Goal: Task Accomplishment & Management: Manage account settings

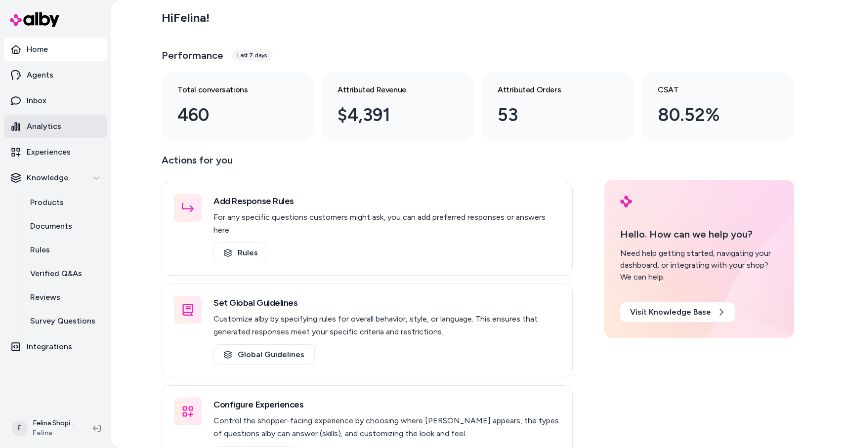
click at [43, 124] on p "Analytics" at bounding box center [44, 127] width 35 height 12
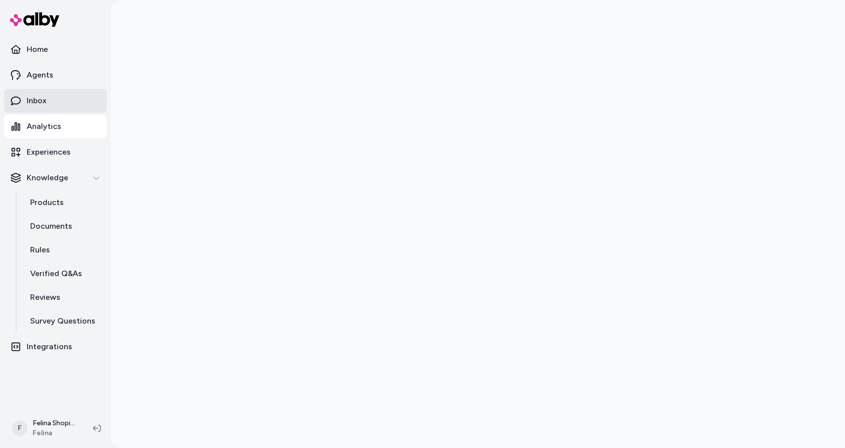
click at [39, 105] on p "Inbox" at bounding box center [37, 101] width 20 height 12
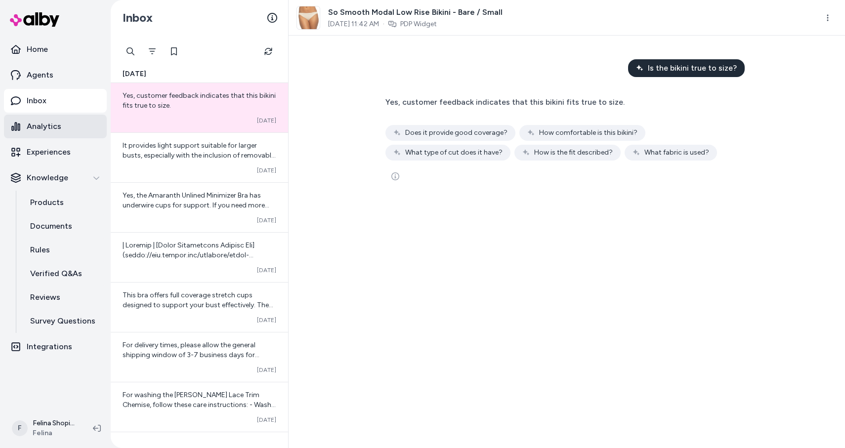
click at [34, 128] on p "Analytics" at bounding box center [44, 127] width 35 height 12
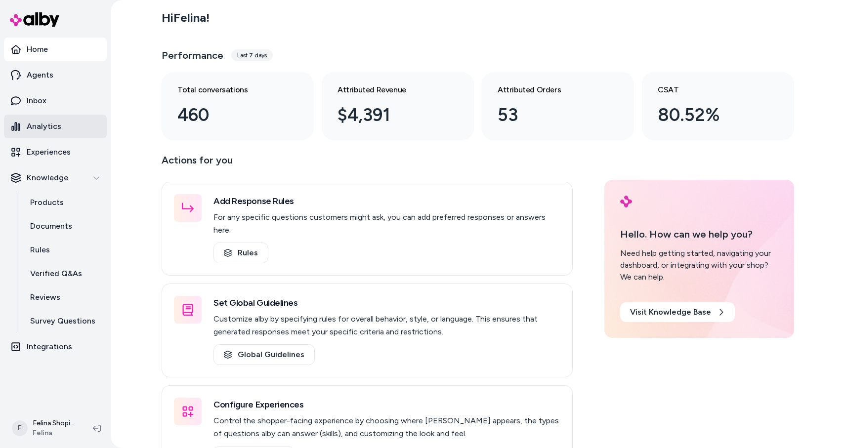
click at [67, 133] on link "Analytics" at bounding box center [55, 127] width 103 height 24
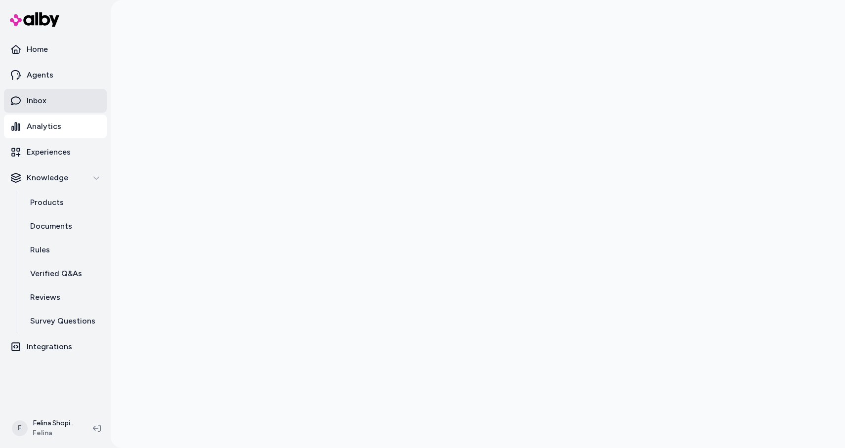
click at [45, 100] on p "Inbox" at bounding box center [37, 101] width 20 height 12
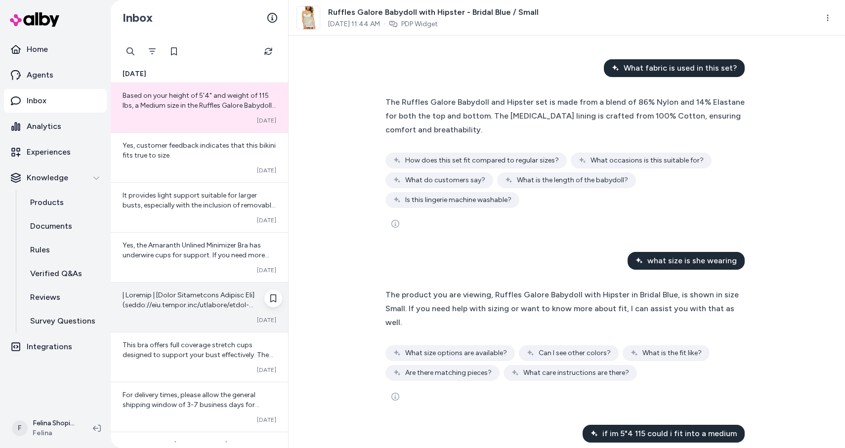
click at [175, 291] on div at bounding box center [200, 301] width 154 height 20
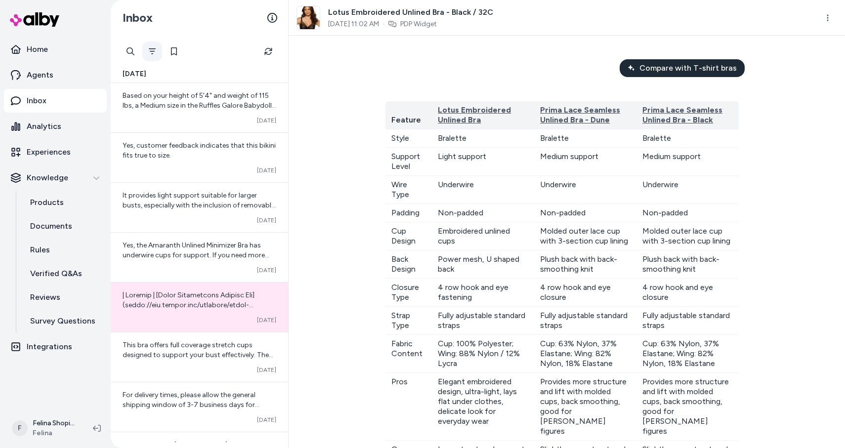
click at [150, 55] on button "Filter" at bounding box center [152, 52] width 20 height 20
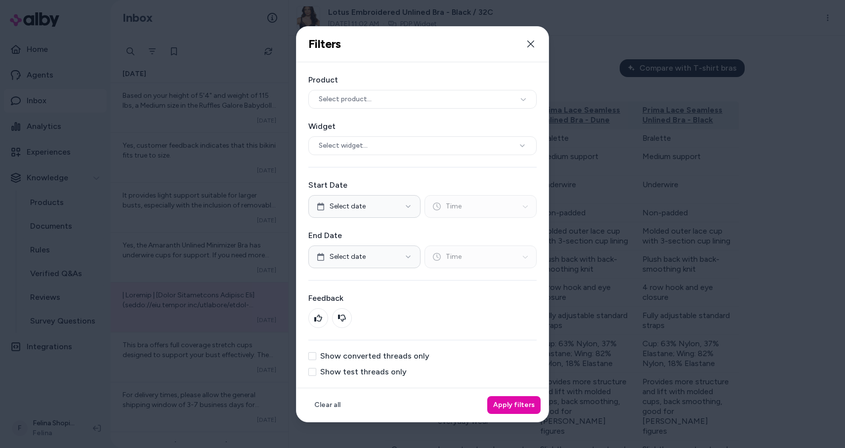
click at [312, 356] on button "Show converted threads only" at bounding box center [313, 357] width 8 height 8
click at [517, 402] on button "Apply filters" at bounding box center [514, 406] width 53 height 18
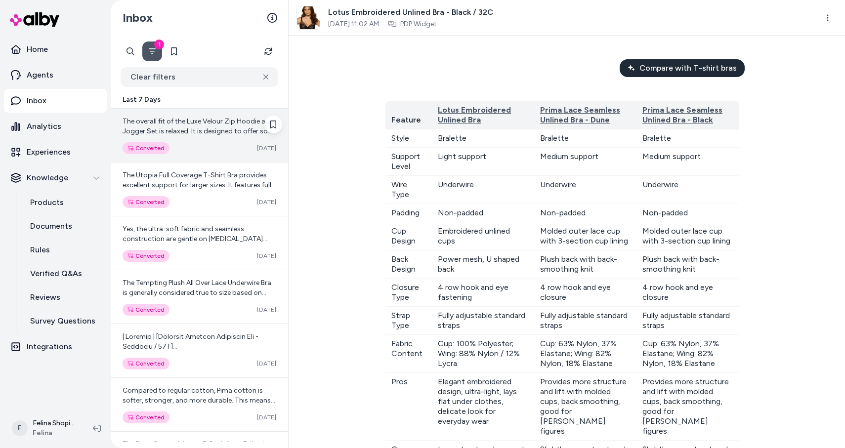
click at [222, 140] on div "The overall fit of the Luxe Velour Zip Hoodie and Jogger Set is relaxed. It is …" at bounding box center [200, 135] width 178 height 53
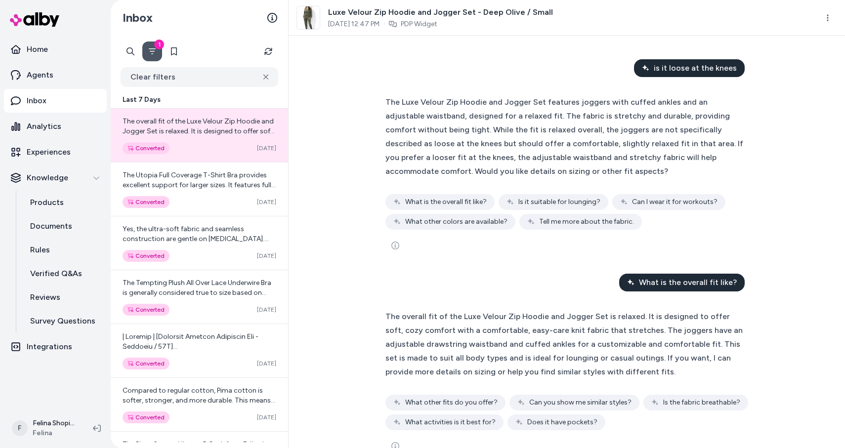
scroll to position [26, 0]
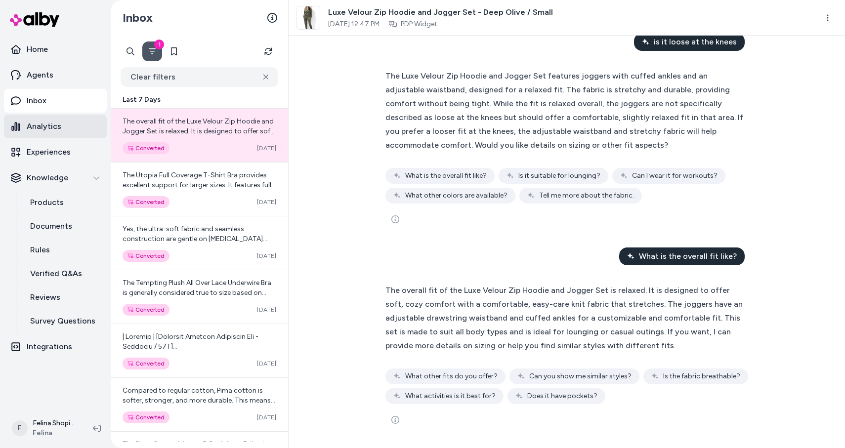
click at [45, 123] on p "Analytics" at bounding box center [44, 127] width 35 height 12
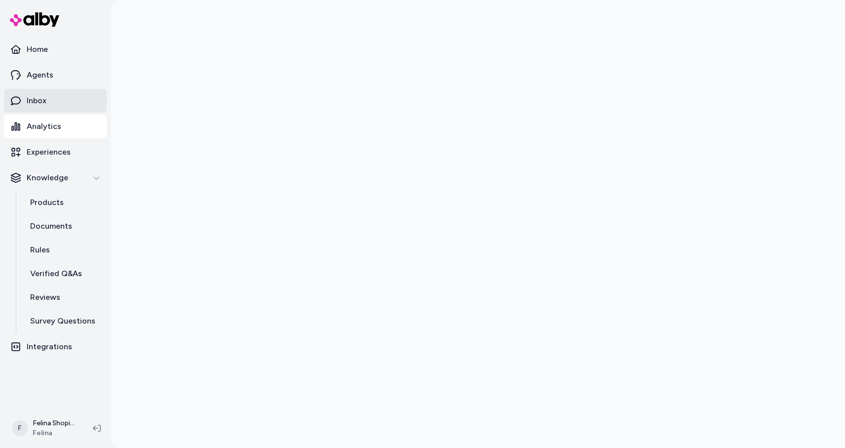
click at [42, 95] on p "Inbox" at bounding box center [37, 101] width 20 height 12
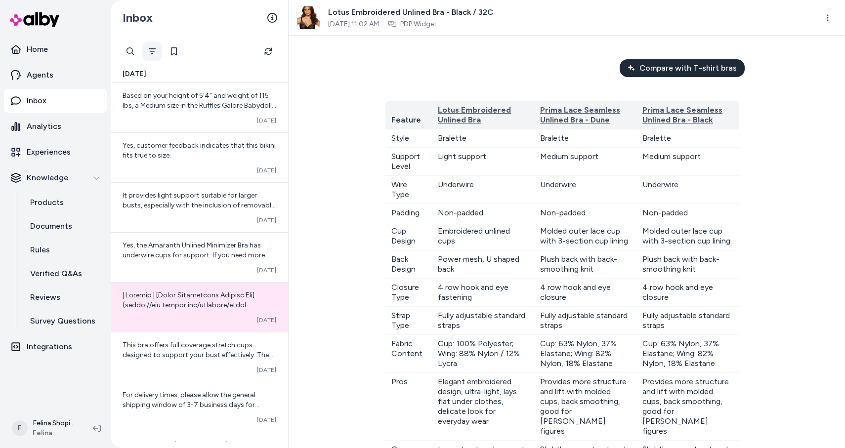
click at [143, 52] on button "Filter" at bounding box center [152, 52] width 20 height 20
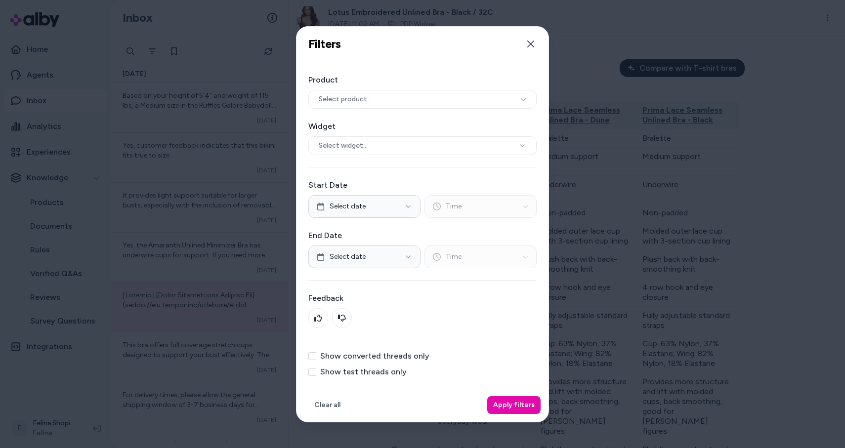
click at [314, 355] on button "Show converted threads only" at bounding box center [313, 357] width 8 height 8
click at [525, 405] on button "Apply filters" at bounding box center [514, 406] width 53 height 18
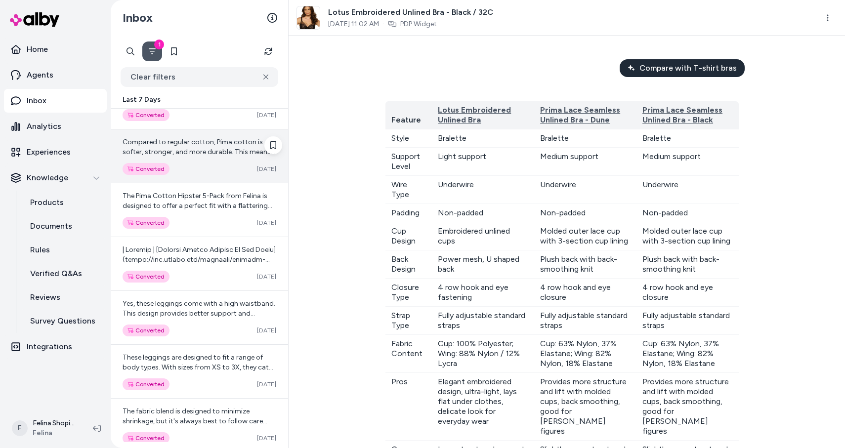
scroll to position [250, 0]
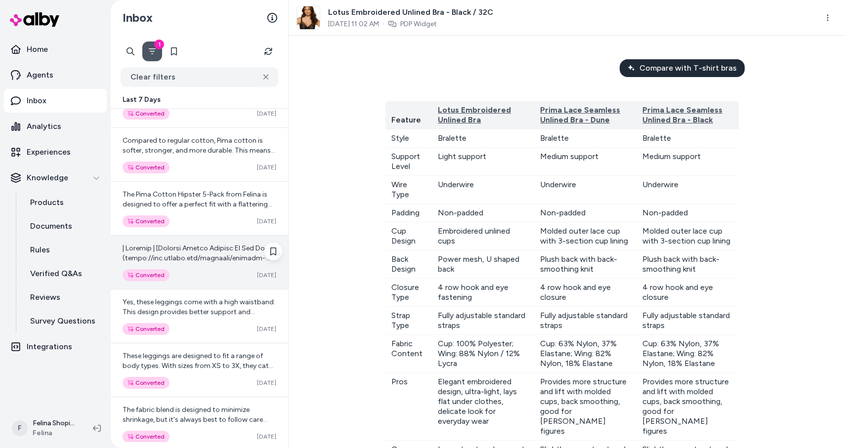
click at [208, 266] on div "Converted Oct 12" at bounding box center [200, 262] width 178 height 53
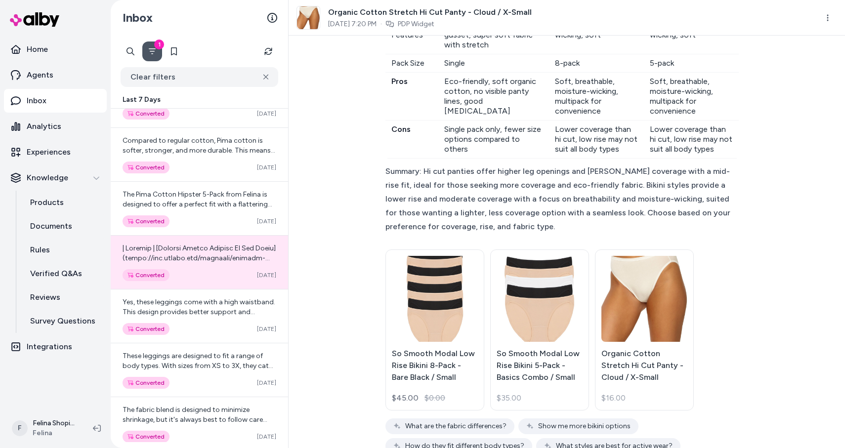
scroll to position [1281, 0]
